Goal: Task Accomplishment & Management: Complete application form

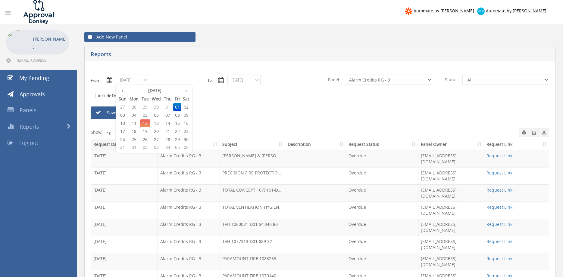
select select "number:13144"
click at [136, 123] on span "11" at bounding box center [134, 124] width 12 height 8
type input "08/11/2025"
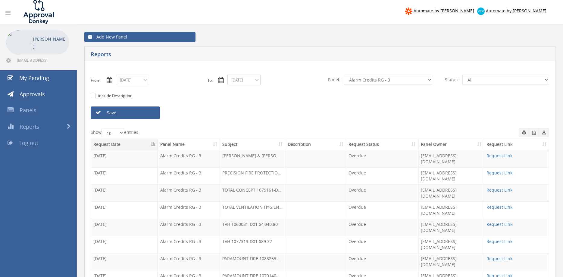
click at [238, 78] on input "08/11/2025" at bounding box center [243, 80] width 33 height 11
click at [344, 75] on select "All Alarm Credits RG - 3 NZ Utilities Cable and SAI Global NZ Alarms-1 NZ FX Pa…" at bounding box center [388, 80] width 88 height 10
select select "number:9680"
click option "Alarm Suppliers - 2" at bounding box center [0, 0] width 0 height 0
click at [152, 114] on link "Save" at bounding box center [125, 113] width 69 height 13
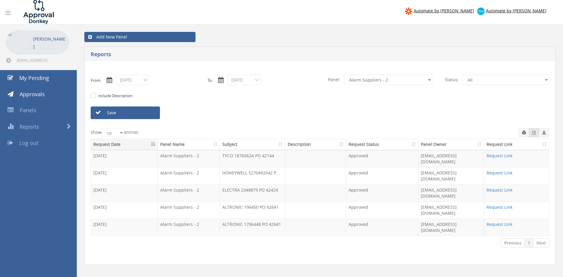
click at [535, 134] on icon "button" at bounding box center [533, 133] width 3 height 4
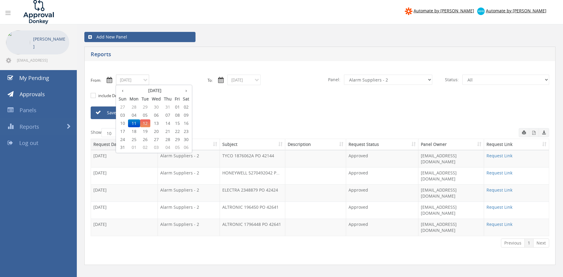
click at [139, 83] on input "08/11/2025" at bounding box center [132, 80] width 33 height 11
click at [176, 115] on span "08" at bounding box center [177, 115] width 8 height 8
type input "08/08/2025"
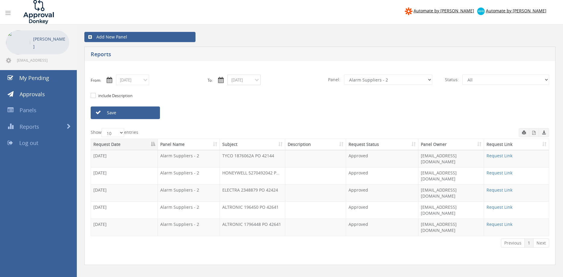
click at [252, 83] on input "08/11/2025" at bounding box center [243, 80] width 33 height 11
click at [289, 114] on span "08" at bounding box center [289, 115] width 8 height 8
type input "08/08/2025"
click option "Credit Requests - 2" at bounding box center [0, 0] width 0 height 0
click at [147, 113] on link "Save" at bounding box center [125, 113] width 69 height 13
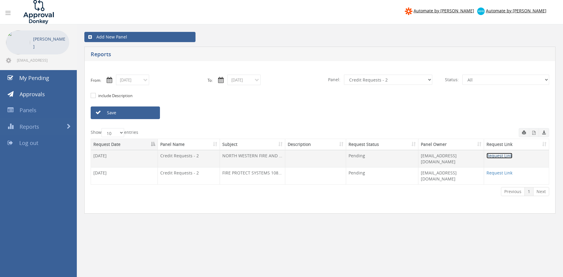
click at [499, 156] on link "Request Link" at bounding box center [499, 156] width 26 height 6
click at [129, 115] on link "Save" at bounding box center [125, 113] width 69 height 13
click at [344, 75] on select "All Alarm Credits RG - 3 NZ Utilities Cable and SAI Global NZ Alarms-1 NZ FX Pa…" at bounding box center [388, 80] width 88 height 10
select select "number:9744"
click option "Flamestop Utilities" at bounding box center [0, 0] width 0 height 0
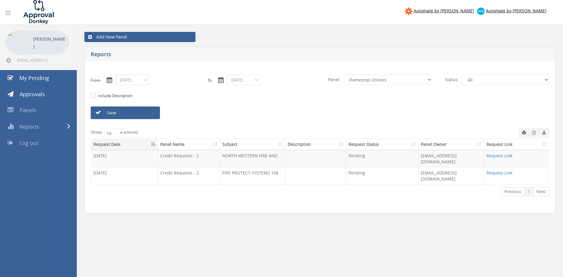
click at [130, 80] on input "08/08/2025" at bounding box center [132, 80] width 33 height 11
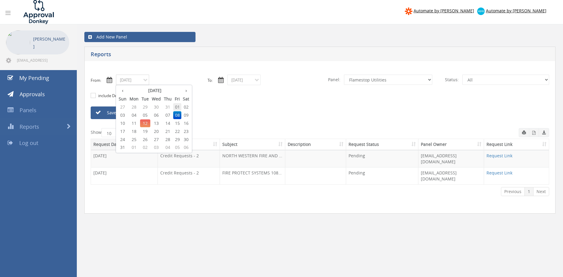
click at [177, 107] on span "01" at bounding box center [177, 107] width 8 height 8
type input "08/01/2025"
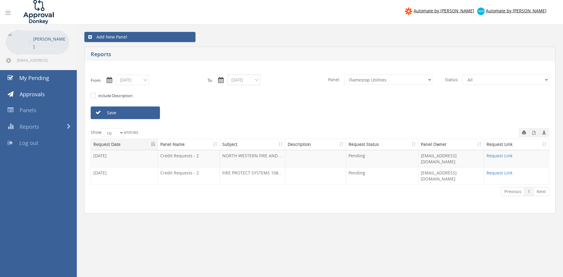
click at [245, 83] on input "08/08/2025" at bounding box center [243, 80] width 33 height 11
click at [257, 123] on span "12" at bounding box center [257, 124] width 10 height 8
type input "08/12/2025"
click at [150, 112] on link "Save" at bounding box center [125, 113] width 69 height 13
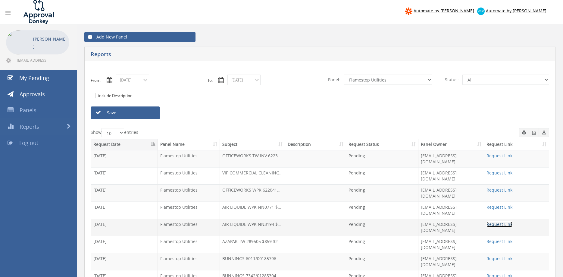
click at [488, 222] on link "Request Link" at bounding box center [499, 225] width 26 height 6
click at [499, 187] on link "Request Link" at bounding box center [499, 190] width 26 height 6
click at [344, 75] on select "All Alarm Credits RG - 3 NZ Utilities Cable and SAI Global NZ Alarms-1 NZ FX Pa…" at bounding box center [388, 80] width 88 height 10
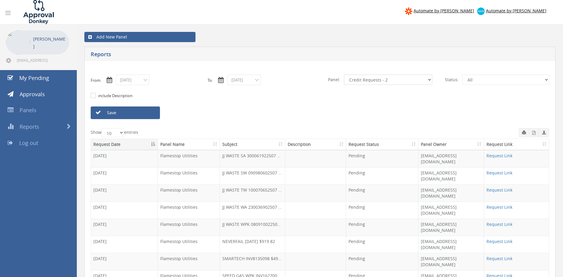
click option "Credit Requests - 2" at bounding box center [0, 0] width 0 height 0
click at [153, 113] on link "Save" at bounding box center [125, 113] width 69 height 13
click at [344, 75] on select "All Alarm Credits RG - 3 NZ Utilities Cable and SAI Global NZ Alarms-1 NZ FX Pa…" at bounding box center [388, 80] width 88 height 10
click option "Alarm Credits RG - 3" at bounding box center [0, 0] width 0 height 0
click at [151, 113] on link "Save" at bounding box center [125, 113] width 69 height 13
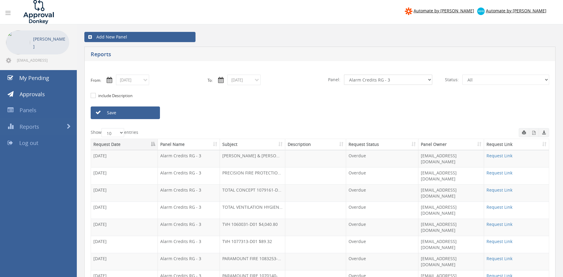
click at [344, 75] on select "All Alarm Credits RG - 3 NZ Utilities Cable and SAI Global NZ Alarms-1 NZ FX Pa…" at bounding box center [388, 80] width 88 height 10
click option "Suppliers" at bounding box center [0, 0] width 0 height 0
click at [154, 112] on link "Save" at bounding box center [125, 113] width 69 height 13
click at [488, 222] on link "Request Link" at bounding box center [499, 225] width 26 height 6
click at [344, 75] on select "All Alarm Credits RG - 3 NZ Utilities Cable and SAI Global NZ Alarms-1 NZ FX Pa…" at bounding box center [388, 80] width 88 height 10
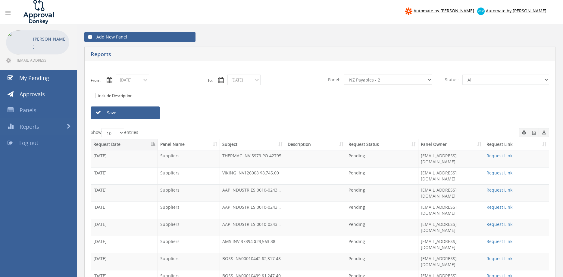
click option "NZ Payables - 2" at bounding box center [0, 0] width 0 height 0
click at [145, 111] on link "Save" at bounding box center [125, 113] width 69 height 13
click at [344, 75] on select "All Alarm Credits RG - 3 NZ Utilities Cable and SAI Global NZ Alarms-1 NZ FX Pa…" at bounding box center [388, 80] width 88 height 10
select select "number:13141"
click option "NZ Utilities" at bounding box center [0, 0] width 0 height 0
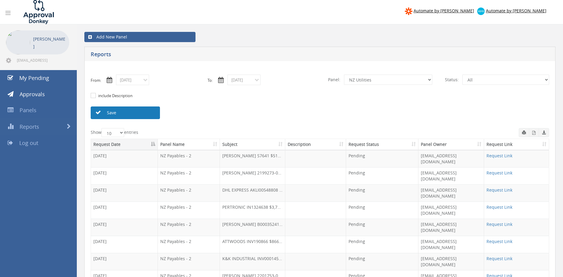
click at [151, 112] on link "Save" at bounding box center [125, 113] width 69 height 13
click at [499, 222] on link "Request Link" at bounding box center [499, 225] width 26 height 6
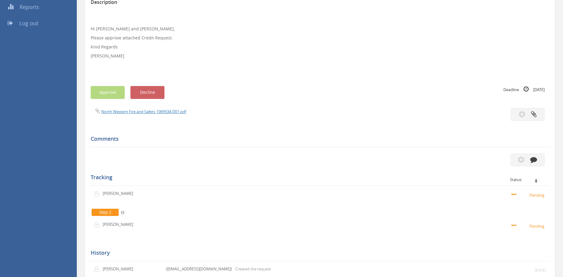
scroll to position [123, 0]
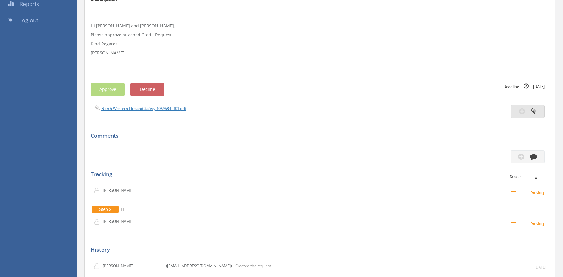
click at [527, 112] on button "button" at bounding box center [528, 111] width 34 height 13
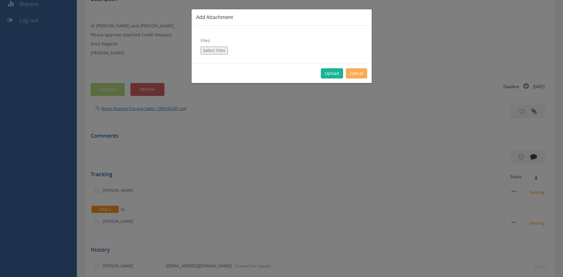
click at [212, 49] on button "Select Files" at bounding box center [214, 51] width 27 height 8
type input "C:\fakepath\Memo.pdf"
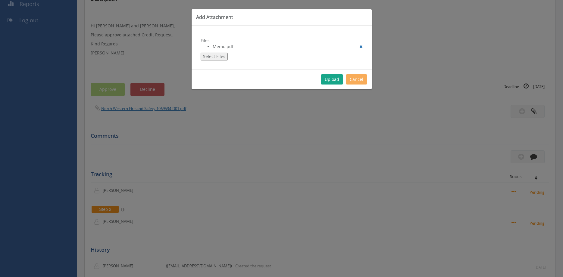
click at [331, 79] on button "Upload" at bounding box center [332, 79] width 22 height 10
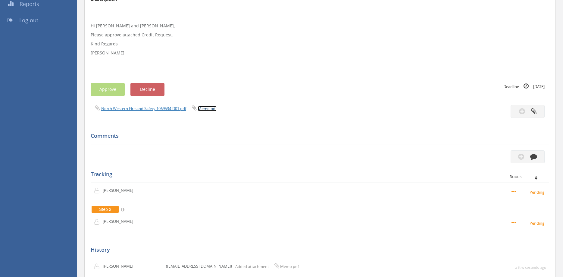
click at [214, 109] on link "Memo.pdf" at bounding box center [207, 108] width 19 height 5
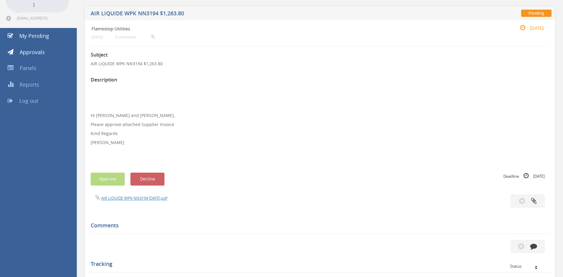
scroll to position [41, 0]
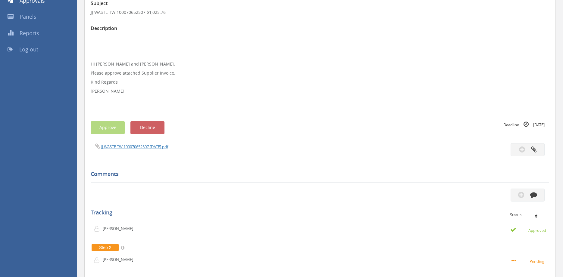
scroll to position [61, 0]
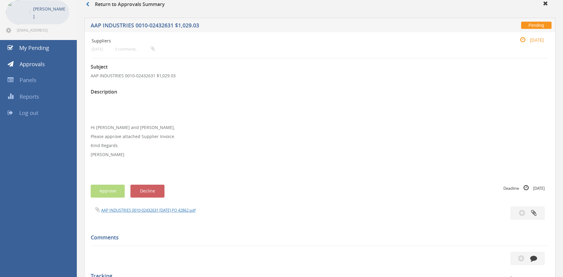
scroll to position [24, 0]
